Goal: Navigation & Orientation: Find specific page/section

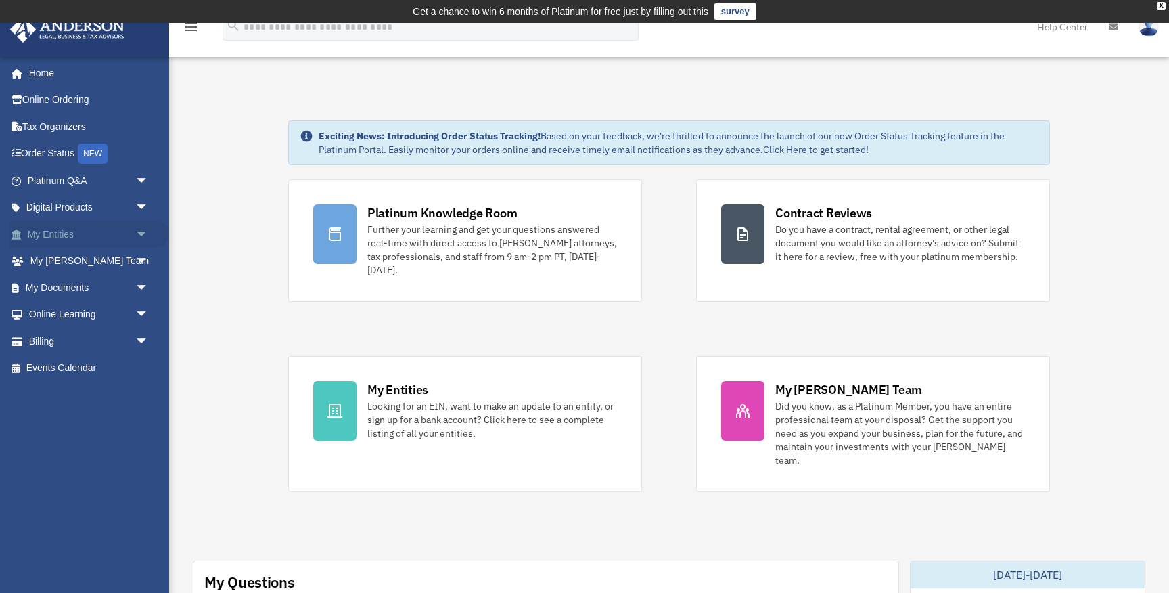
click at [71, 233] on link "My Entities arrow_drop_down" at bounding box center [89, 234] width 160 height 27
click at [42, 227] on link "My Entities arrow_drop_down" at bounding box center [89, 234] width 160 height 27
click at [43, 232] on link "My Entities arrow_drop_down" at bounding box center [89, 234] width 160 height 27
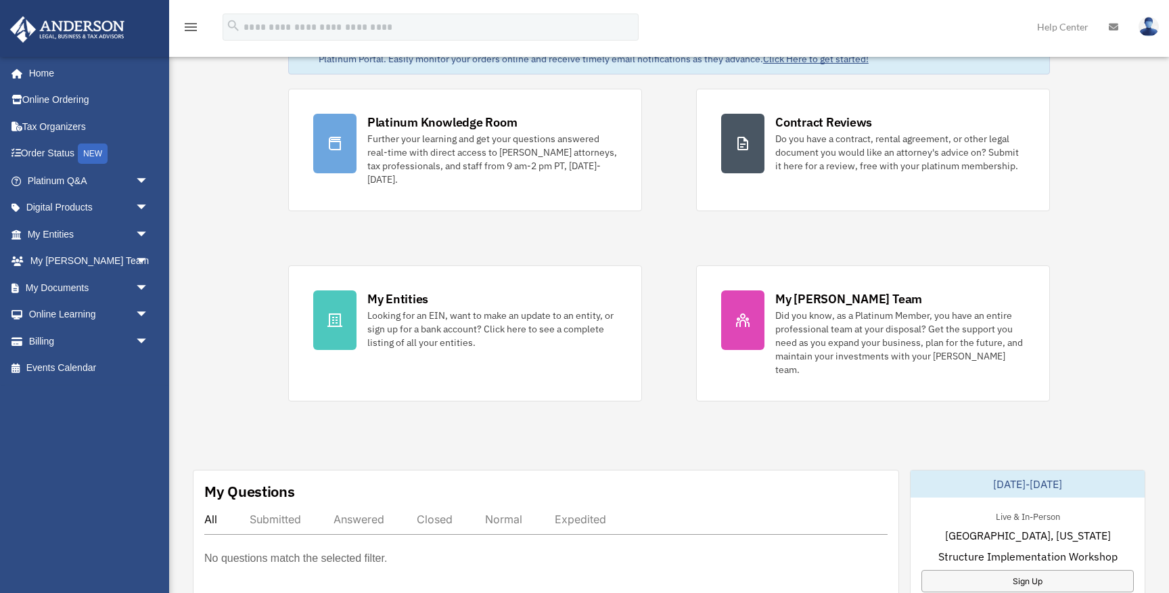
scroll to position [166, 0]
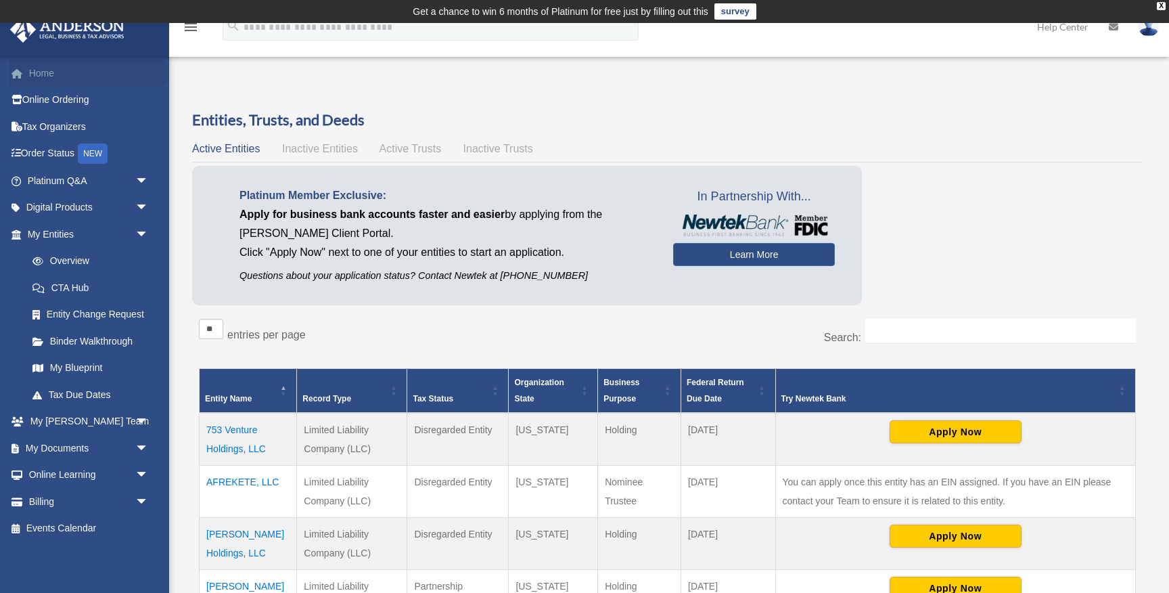
click at [57, 74] on link "Home" at bounding box center [89, 73] width 160 height 27
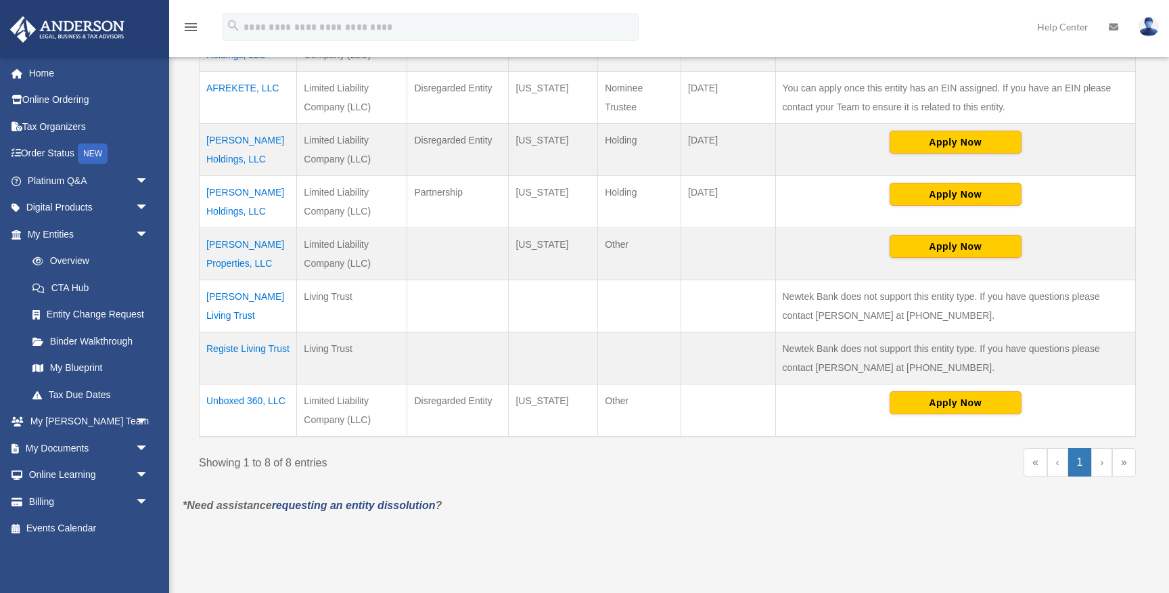
scroll to position [440, 0]
